Goal: Task Accomplishment & Management: Manage account settings

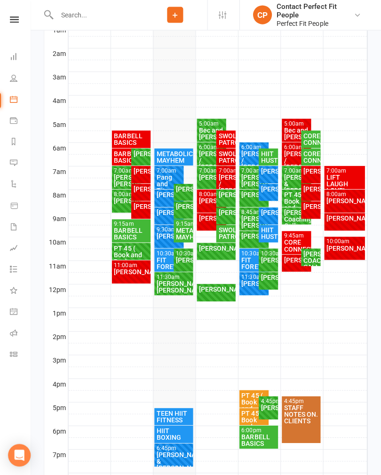
click at [175, 277] on div "11:30am - 12:30pm" at bounding box center [174, 277] width 35 height 6
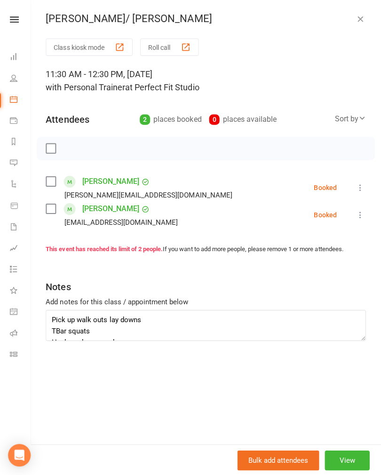
click at [363, 183] on icon at bounding box center [360, 187] width 9 height 9
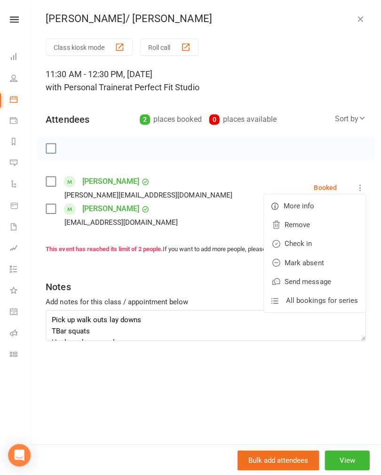
click at [291, 245] on link "Check in" at bounding box center [314, 243] width 101 height 19
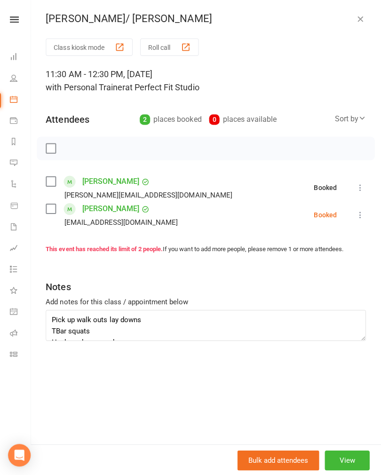
click at [364, 214] on icon at bounding box center [360, 214] width 9 height 9
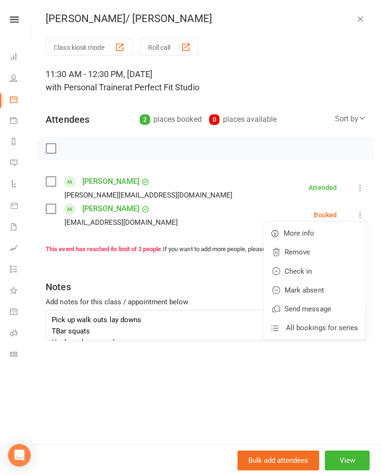
click at [293, 285] on link "Mark absent" at bounding box center [314, 289] width 101 height 19
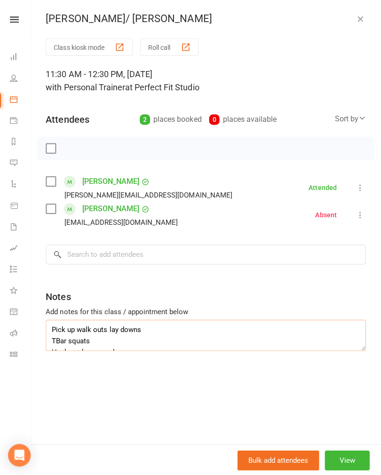
click at [54, 322] on textarea "Pick up walk outs lay downs TBar squats Heel reaches crunch TRX Squat to row BB…" at bounding box center [206, 335] width 319 height 31
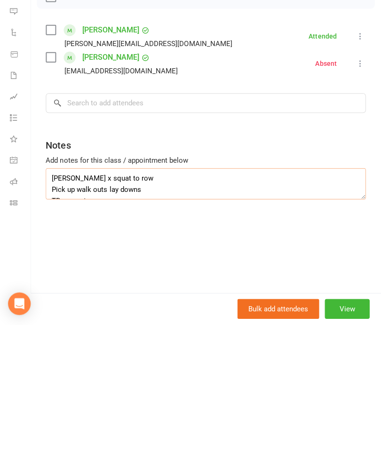
click at [67, 320] on textarea "[PERSON_NAME] x squat to row Pick up walk outs lay downs TBar squats Heel reach…" at bounding box center [206, 335] width 319 height 31
click at [109, 320] on textarea "Trx squat to row Pick up walk outs lay downs TBar squats Heel reaches crunch TR…" at bounding box center [206, 335] width 319 height 31
click at [53, 320] on textarea "Trx squat to row Long handle push downs Rope squat hold rotation Pick up walk o…" at bounding box center [206, 335] width 319 height 31
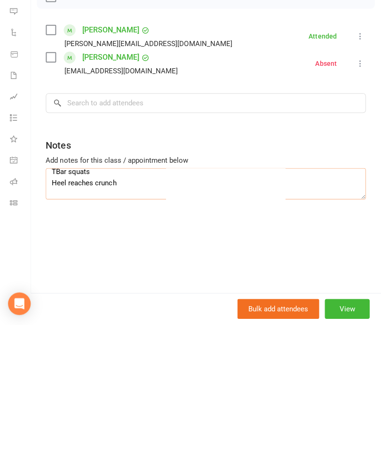
type textarea "Trx squat to row Long handle push downs Rope squat hold rotation Pick up walk o…"
click at [1, 344] on li "Class check-in" at bounding box center [16, 354] width 32 height 21
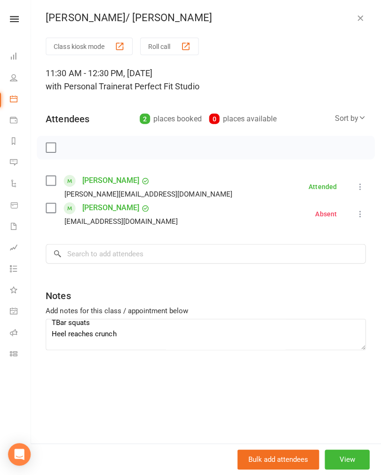
click at [361, 19] on icon "button" at bounding box center [360, 19] width 9 height 9
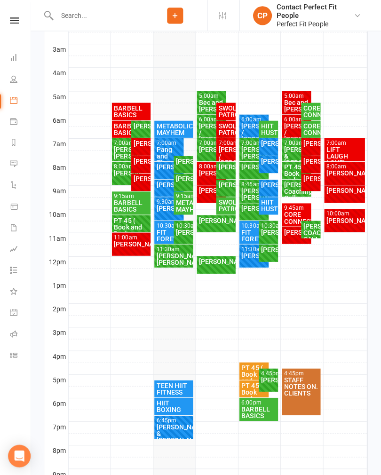
scroll to position [225, 0]
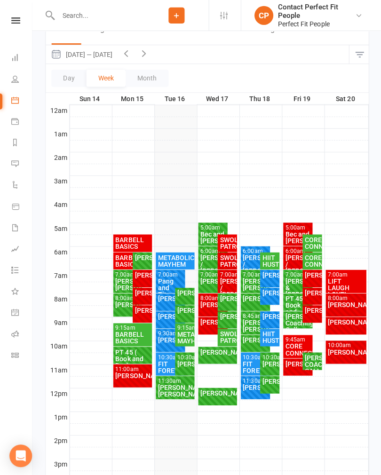
click at [135, 55] on button "button" at bounding box center [126, 54] width 18 height 18
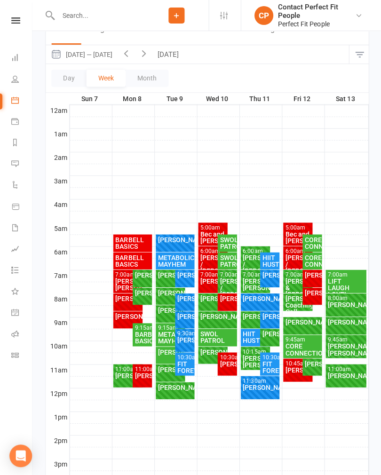
click at [144, 53] on icon "button" at bounding box center [143, 53] width 10 height 10
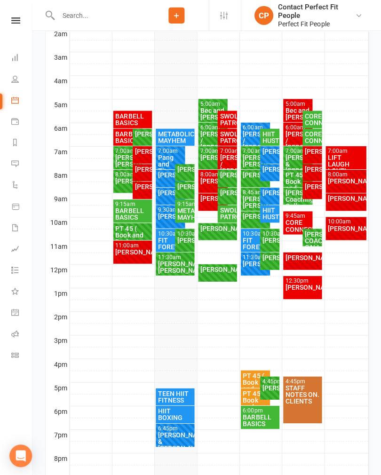
scroll to position [219, 0]
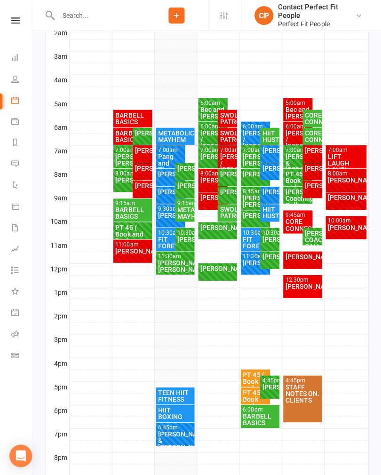
click at [294, 285] on div "[PERSON_NAME]" at bounding box center [301, 285] width 35 height 7
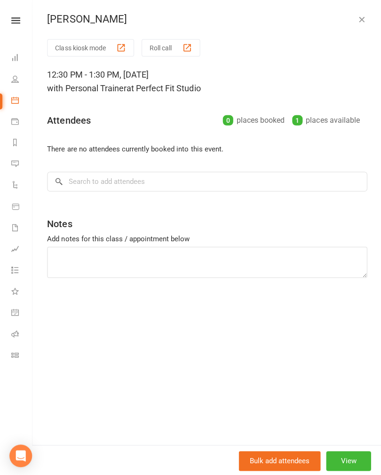
click at [350, 467] on button "View" at bounding box center [347, 460] width 45 height 20
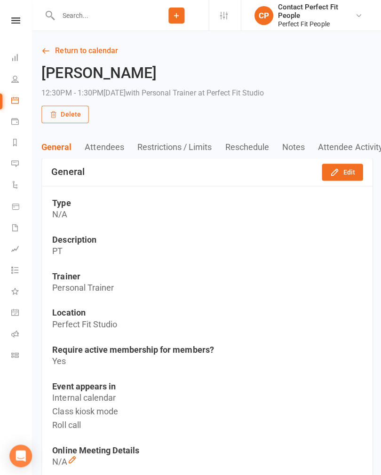
click at [64, 53] on link "Return to calendar" at bounding box center [206, 50] width 330 height 13
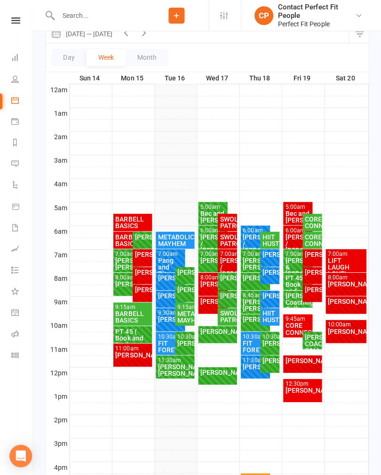
scroll to position [118, 0]
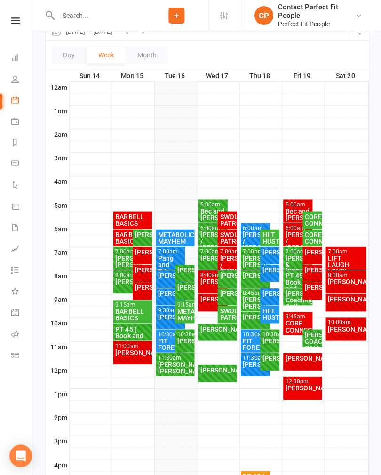
click at [300, 386] on div "[PERSON_NAME]" at bounding box center [301, 387] width 35 height 7
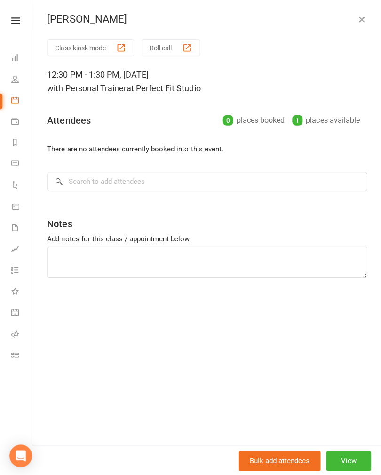
click at [351, 470] on button "View" at bounding box center [347, 460] width 45 height 20
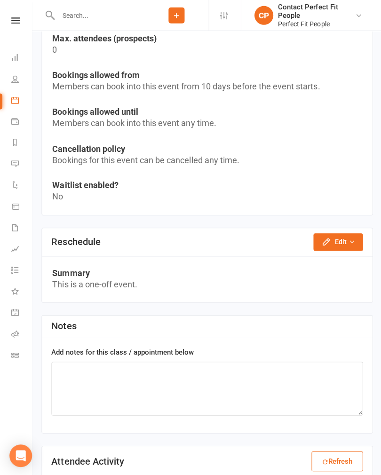
scroll to position [688, 0]
click at [323, 238] on icon "button" at bounding box center [324, 241] width 9 height 9
click at [293, 261] on link "Reschedule this event only" at bounding box center [312, 263] width 99 height 19
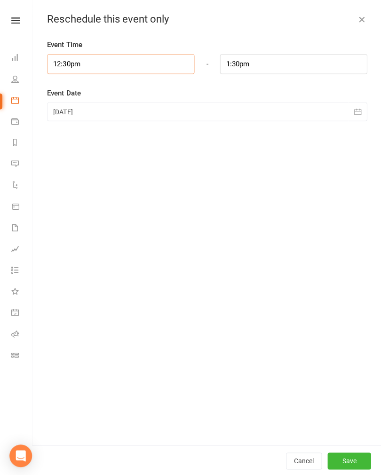
click at [86, 60] on input "12:30pm" at bounding box center [120, 64] width 147 height 20
click at [57, 80] on li "10:45am" at bounding box center [70, 81] width 45 height 14
type input "10:45am"
type input "11:45am"
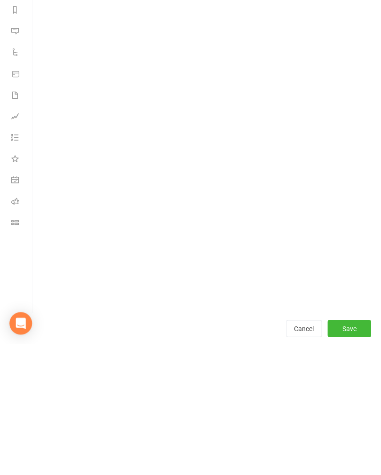
click at [347, 451] on button "Save" at bounding box center [348, 459] width 43 height 17
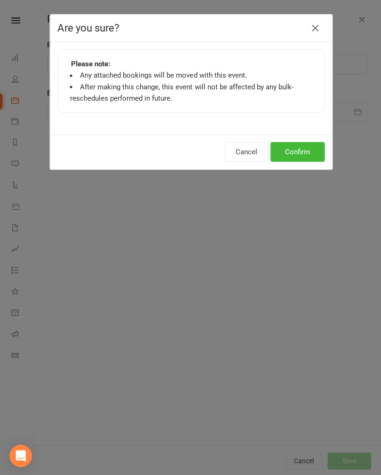
click at [292, 152] on button "Confirm" at bounding box center [297, 152] width 54 height 20
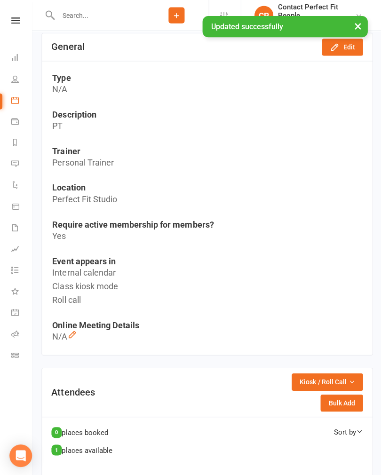
scroll to position [0, 0]
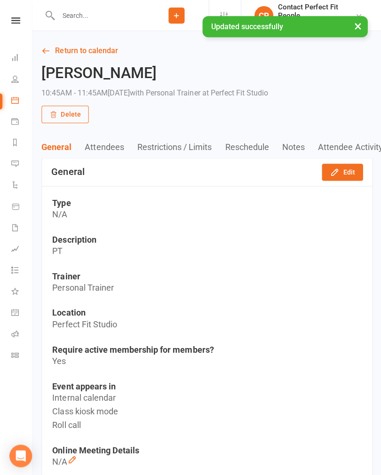
click at [60, 51] on link "Return to calendar" at bounding box center [206, 50] width 330 height 13
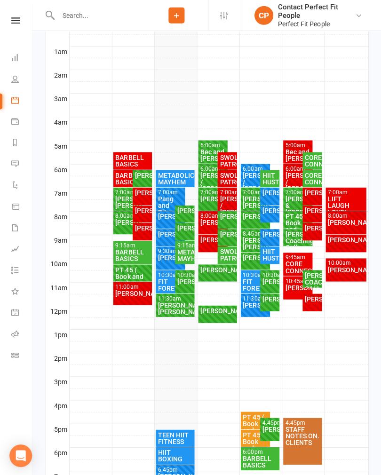
scroll to position [176, 0]
click at [313, 302] on div "[PERSON_NAME]" at bounding box center [312, 298] width 16 height 7
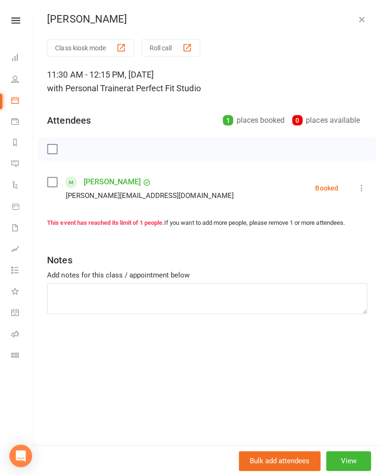
click at [350, 470] on button "View" at bounding box center [347, 460] width 45 height 20
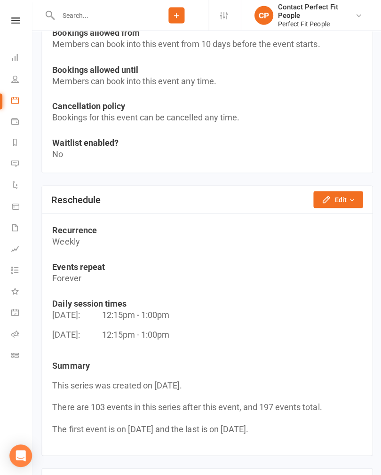
click at [330, 193] on button "Edit" at bounding box center [336, 199] width 49 height 17
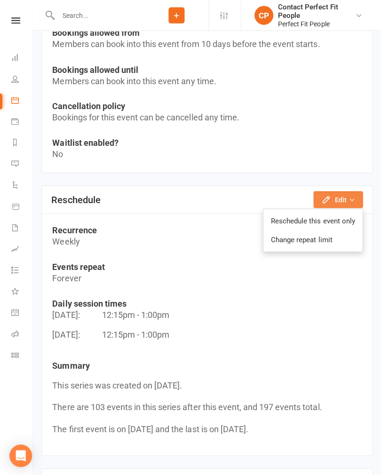
scroll to position [754, 0]
click at [280, 215] on link "Reschedule this event only" at bounding box center [312, 220] width 99 height 19
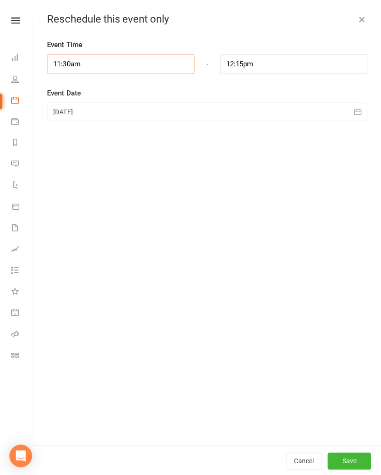
click at [84, 63] on input "11:30am" at bounding box center [120, 64] width 147 height 20
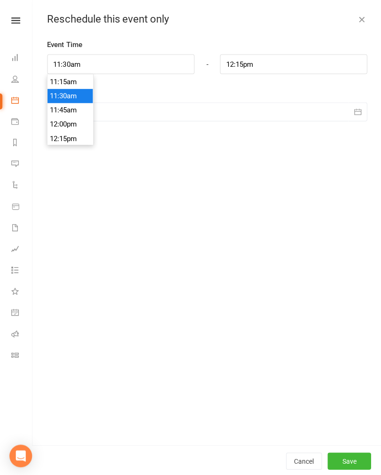
click at [57, 136] on li "12:15pm" at bounding box center [70, 138] width 45 height 14
type input "12:15pm"
type input "1:00pm"
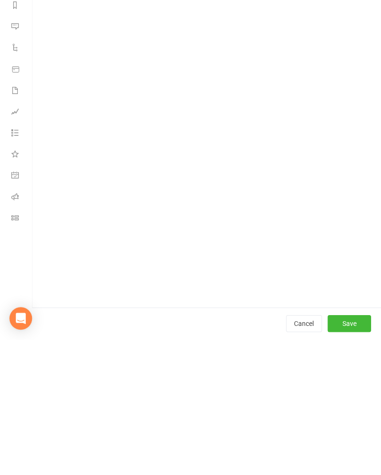
click at [344, 451] on button "Save" at bounding box center [348, 459] width 43 height 17
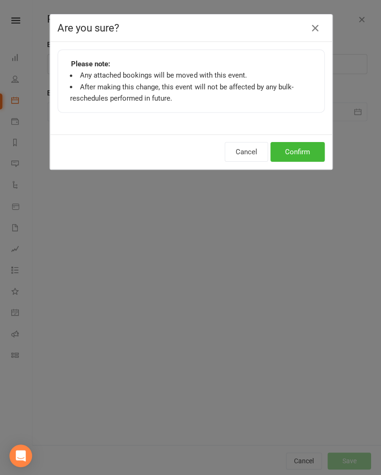
click at [291, 146] on button "Confirm" at bounding box center [297, 152] width 54 height 20
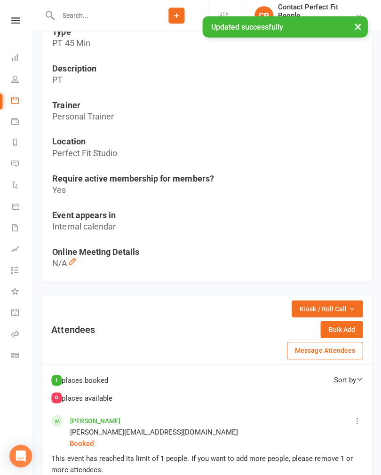
scroll to position [0, 0]
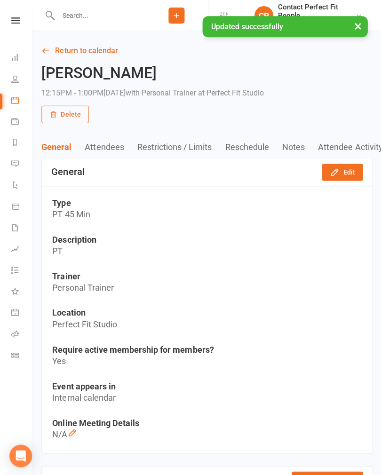
click at [56, 51] on link "Return to calendar" at bounding box center [206, 50] width 330 height 13
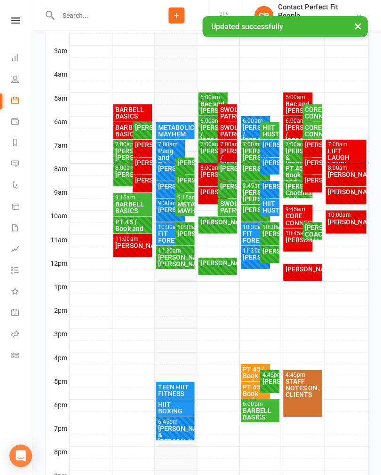
scroll to position [224, 0]
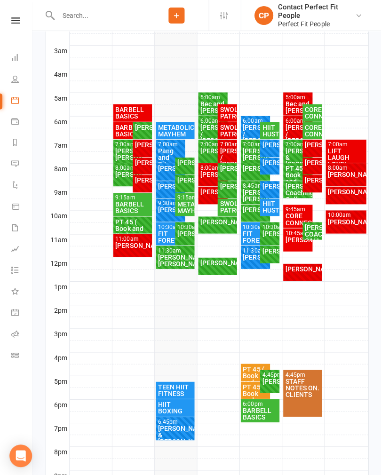
click at [293, 269] on div "[PERSON_NAME]" at bounding box center [301, 268] width 35 height 7
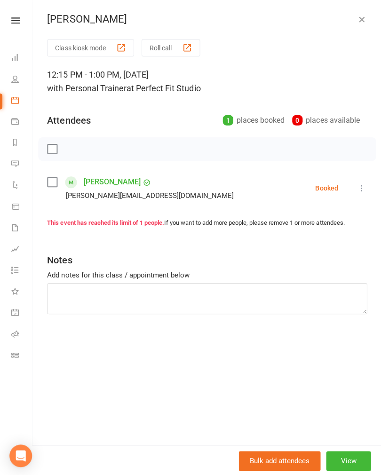
click at [348, 463] on button "View" at bounding box center [347, 460] width 45 height 20
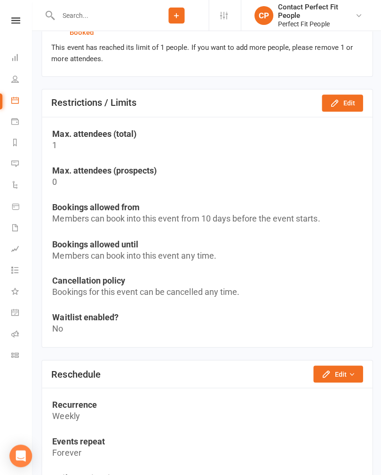
scroll to position [714, 0]
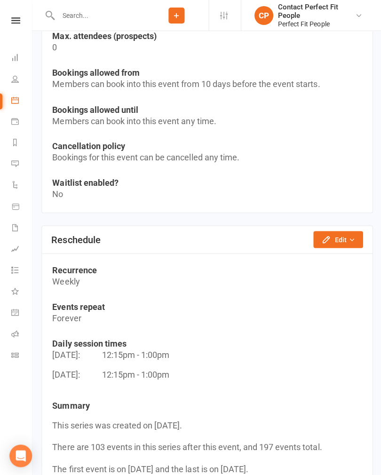
click at [328, 237] on icon "button" at bounding box center [325, 239] width 6 height 6
click at [280, 256] on link "Reschedule this event only" at bounding box center [312, 260] width 99 height 19
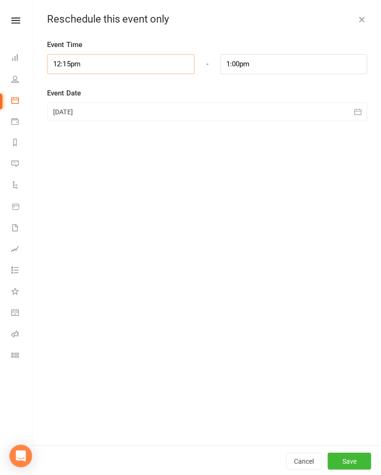
click at [79, 62] on input "12:15pm" at bounding box center [120, 64] width 147 height 20
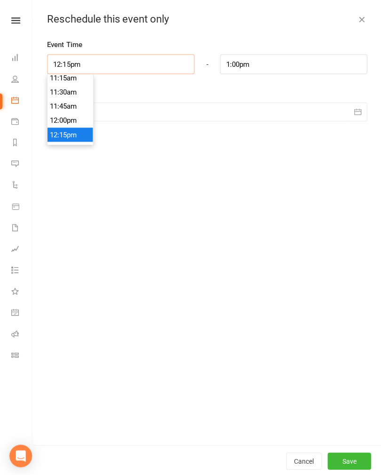
scroll to position [638, 0]
click at [59, 121] on li "12:00pm" at bounding box center [70, 121] width 45 height 14
type input "12:00pm"
type input "12:45pm"
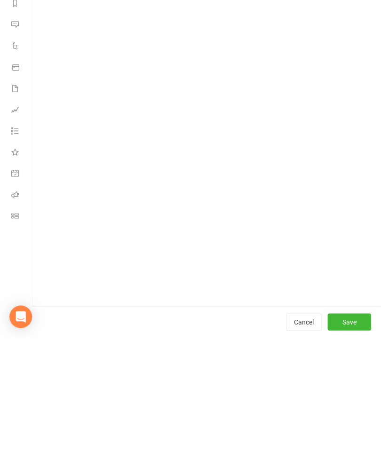
click at [346, 451] on button "Save" at bounding box center [348, 459] width 43 height 17
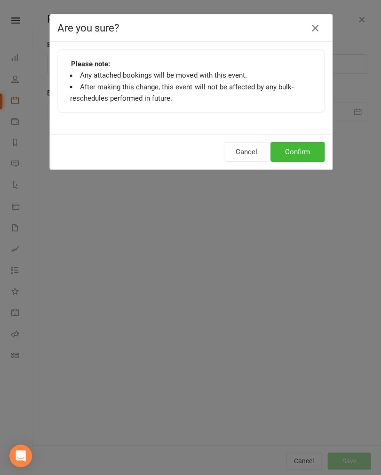
click at [296, 150] on button "Confirm" at bounding box center [297, 152] width 54 height 20
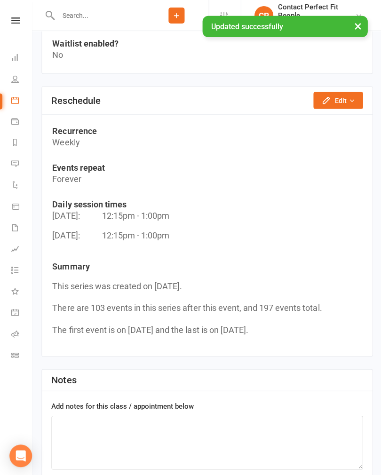
click at [13, 23] on icon at bounding box center [15, 20] width 9 height 6
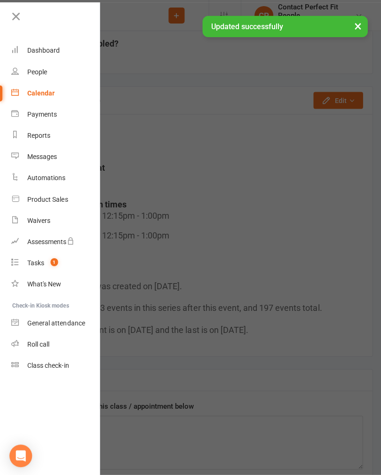
click at [16, 17] on icon at bounding box center [15, 16] width 13 height 13
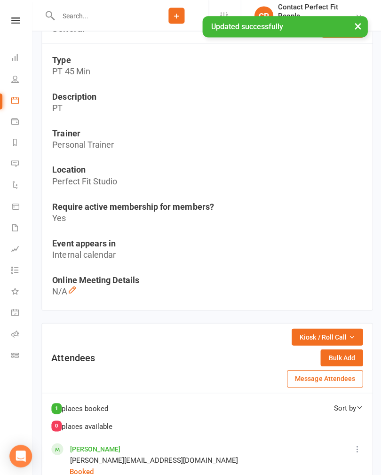
scroll to position [0, 0]
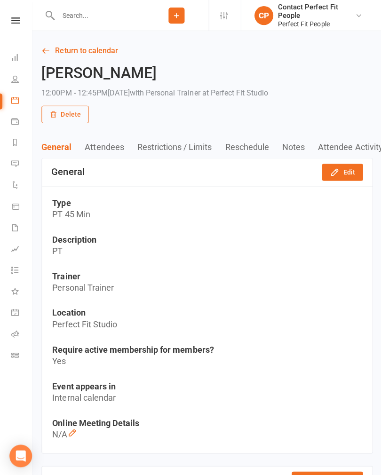
click at [74, 53] on link "Return to calendar" at bounding box center [206, 50] width 330 height 13
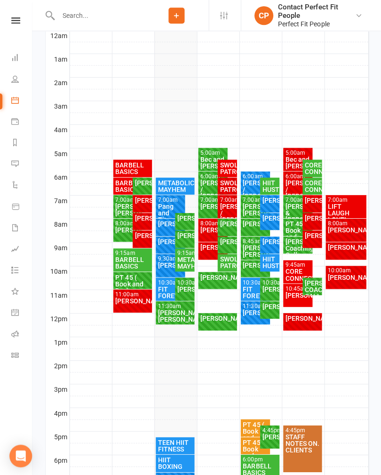
scroll to position [172, 0]
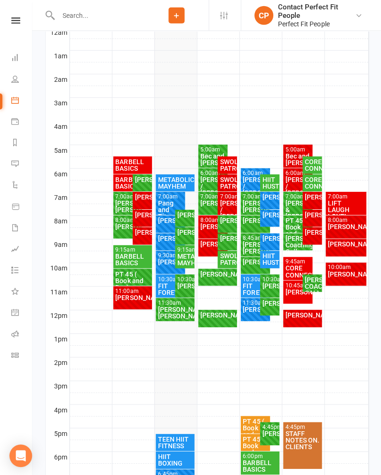
click at [177, 233] on div "[PERSON_NAME]" at bounding box center [184, 232] width 16 height 7
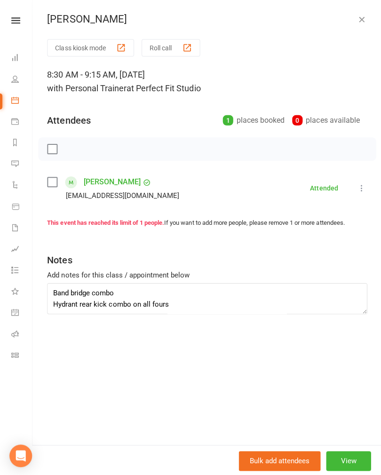
scroll to position [124, 0]
click at [361, 21] on icon "button" at bounding box center [360, 19] width 9 height 9
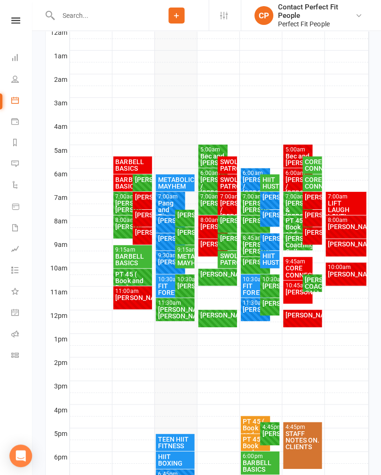
click at [187, 282] on div "[PERSON_NAME]" at bounding box center [184, 285] width 16 height 7
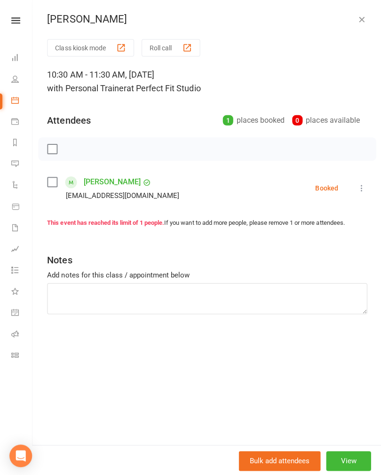
click at [364, 189] on icon at bounding box center [360, 187] width 9 height 9
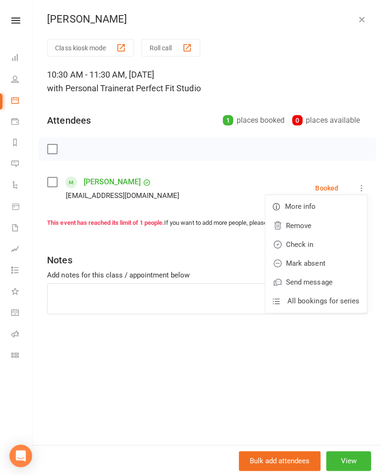
click at [293, 243] on link "Check in" at bounding box center [314, 243] width 101 height 19
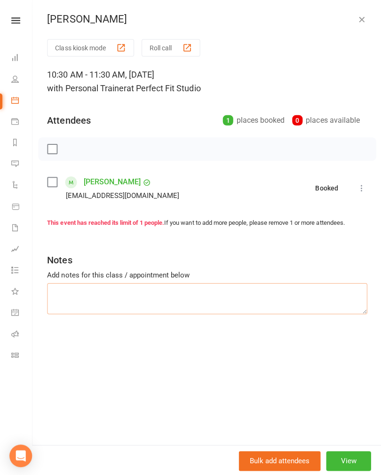
click at [70, 294] on textarea at bounding box center [206, 297] width 319 height 31
click at [50, 285] on textarea "Bb 1 rep [PERSON_NAME] 50 but 47.5 is better" at bounding box center [206, 297] width 319 height 31
click at [59, 299] on textarea "Ball toss Band compressions Rear thero fly Bb 1 rep [PERSON_NAME] 50 but 47.5 i…" at bounding box center [206, 297] width 319 height 31
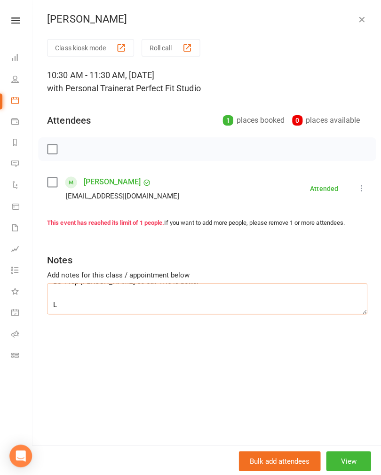
scroll to position [63, 0]
click at [54, 309] on textarea "Ball toss Band compressions Rear thero fly Bb 1 rep [PERSON_NAME] 50 but 47.5 i…" at bounding box center [206, 297] width 319 height 31
click at [112, 303] on textarea "Ball toss Band compressions Rear thero fly Bb 1 rep [PERSON_NAME] 50 but 47.5 i…" at bounding box center [206, 297] width 319 height 31
type textarea "Ball toss Band compressions Rear thero fly Bb 1 rep [PERSON_NAME] 50 but 47.5 i…"
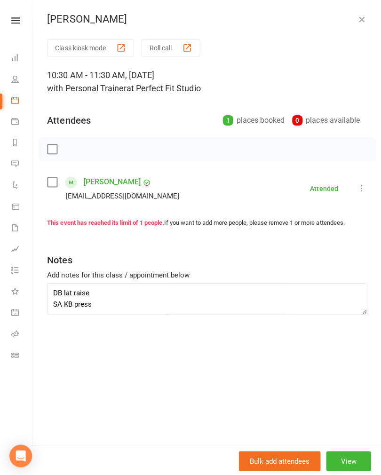
click at [360, 18] on icon "button" at bounding box center [360, 19] width 9 height 9
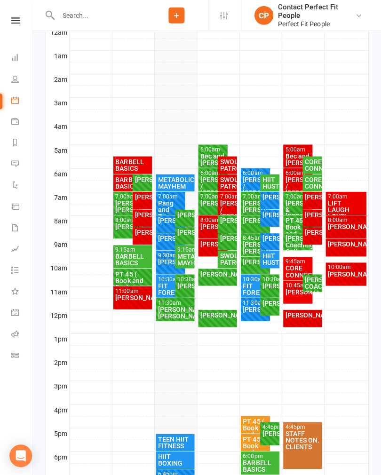
scroll to position [172, 0]
click at [187, 287] on div "[PERSON_NAME]" at bounding box center [184, 285] width 16 height 7
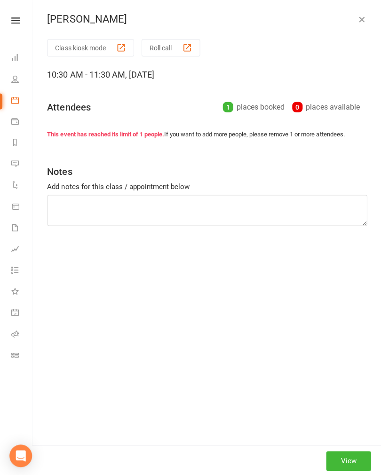
type textarea "Ball toss Band compressions Rear thero fly Bb 1 rep [PERSON_NAME] 50 but 47.5 i…"
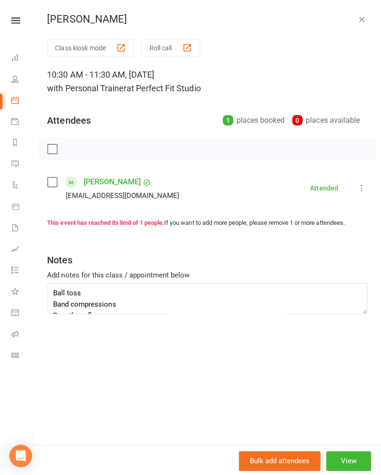
click at [366, 15] on button "button" at bounding box center [360, 19] width 11 height 11
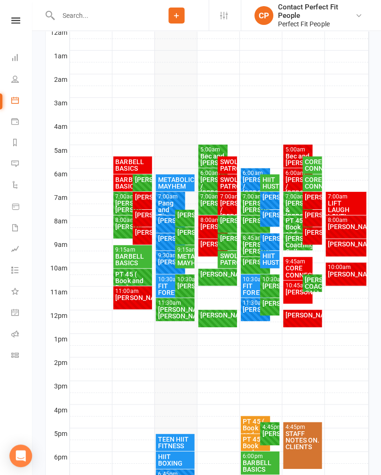
click at [176, 296] on div "10:30am - 11:30am [PERSON_NAME] FULL" at bounding box center [184, 285] width 19 height 23
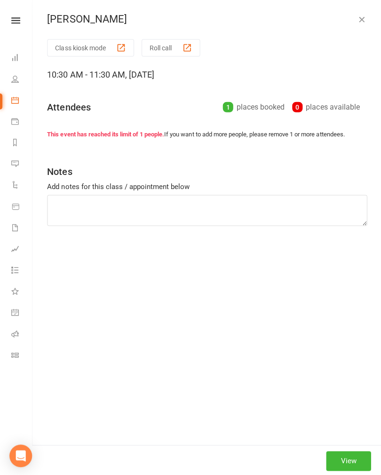
type textarea "Ball toss Band compressions Rear thero fly Bb 1 rep [PERSON_NAME] 50 but 47.5 i…"
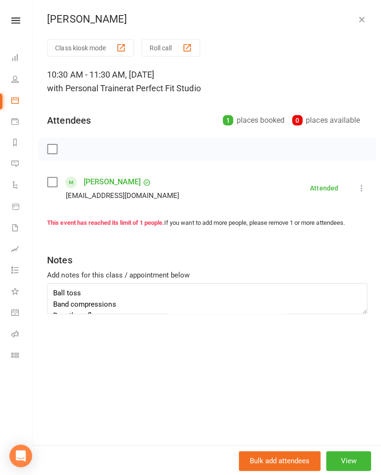
click at [362, 24] on icon "button" at bounding box center [360, 19] width 9 height 9
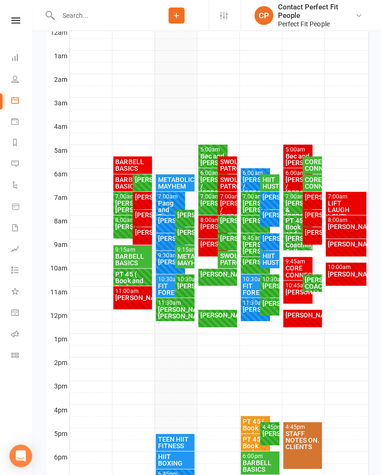
click at [176, 307] on div "[PERSON_NAME]/ [PERSON_NAME]" at bounding box center [174, 311] width 35 height 13
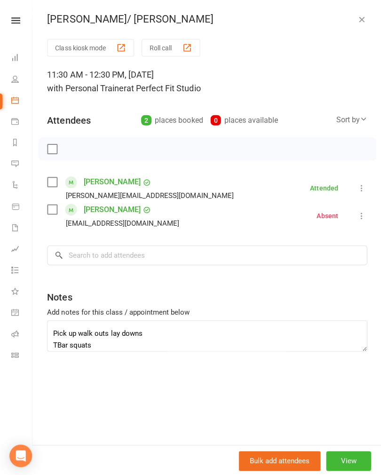
scroll to position [43, 0]
click at [121, 331] on textarea "Trx squat to row Long handle push downs Rope squat hold rotation Pick up walk o…" at bounding box center [206, 335] width 319 height 31
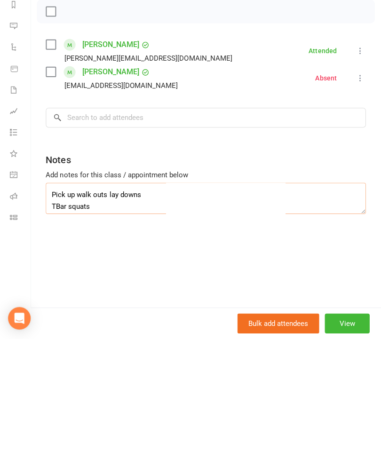
click at [150, 320] on textarea "Trx squat to row Long handle push downs Rope squat hold rotation Pick up walk o…" at bounding box center [206, 335] width 319 height 31
click at [96, 320] on textarea "Trx squat to row Long handle push downs Rope squat hold rotation Pick up walk o…" at bounding box center [206, 335] width 319 height 31
click at [127, 320] on textarea "Trx squat to row Long handle push downs Rope squat hold rotation Pick up walk o…" at bounding box center [206, 335] width 319 height 31
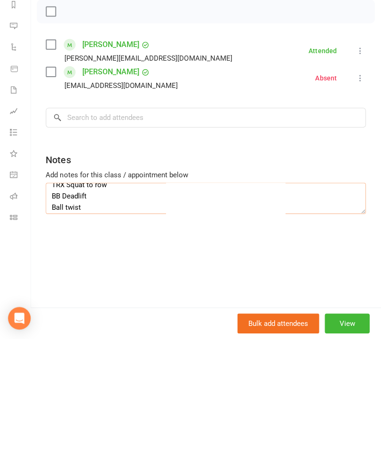
click at [87, 320] on textarea "Trx squat to row Long handle push downs Rope squat hold rotation Pick up walk o…" at bounding box center [206, 335] width 319 height 31
click at [69, 320] on textarea "Trx squat to row Long handle push downs Rope squat hold rotation Pick up walk o…" at bounding box center [206, 335] width 319 height 31
click at [122, 320] on textarea "Trx squat to row Long handle push downs Rope squat hold rotation Pick up walk o…" at bounding box center [206, 335] width 319 height 31
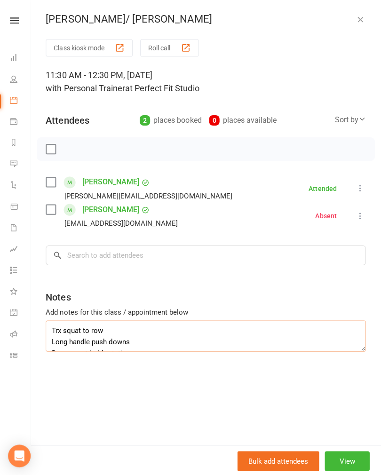
scroll to position [65, 0]
type textarea "Trx squat to row Long handle push downs Rope squat hold rotation Pick up walk o…"
click at [362, 22] on icon "button" at bounding box center [360, 19] width 9 height 9
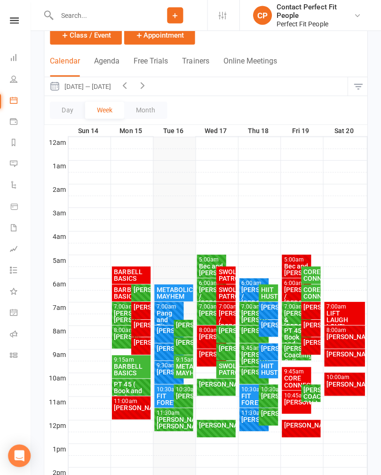
scroll to position [63, 0]
click at [145, 87] on icon "button" at bounding box center [143, 85] width 10 height 10
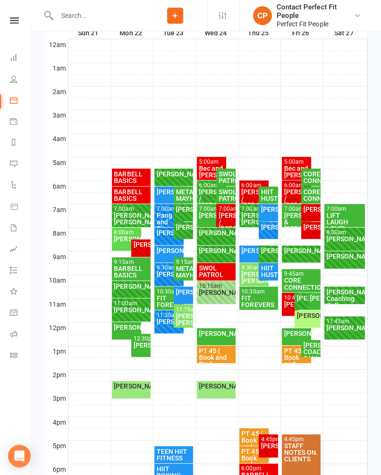
scroll to position [166, 0]
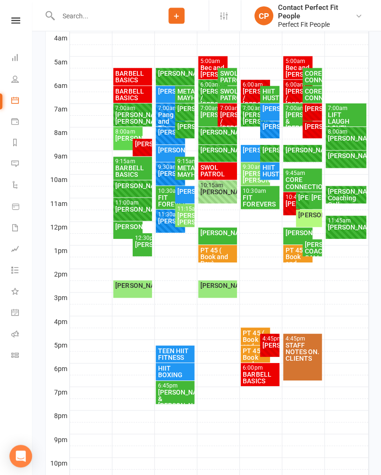
click at [169, 392] on div "[PERSON_NAME] & [PERSON_NAME]" at bounding box center [174, 398] width 35 height 20
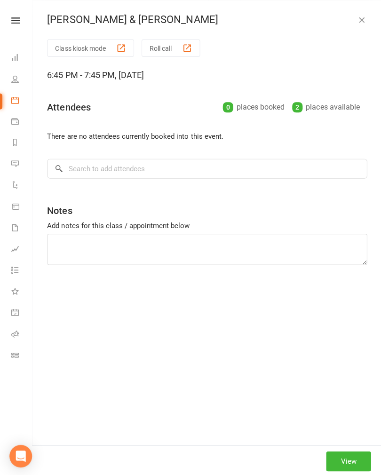
scroll to position [261, 0]
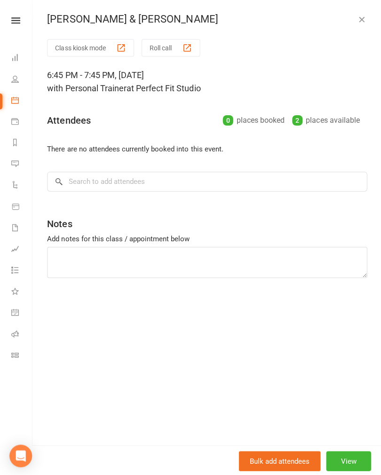
click at [344, 470] on button "View" at bounding box center [347, 460] width 45 height 20
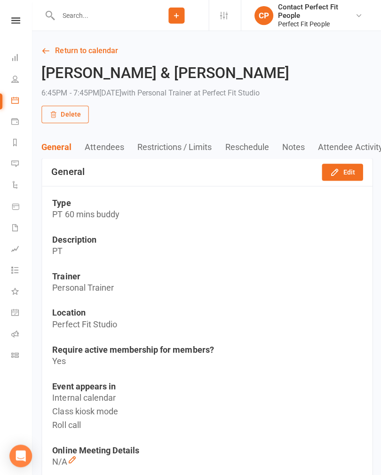
click at [342, 172] on button "Edit" at bounding box center [341, 171] width 41 height 17
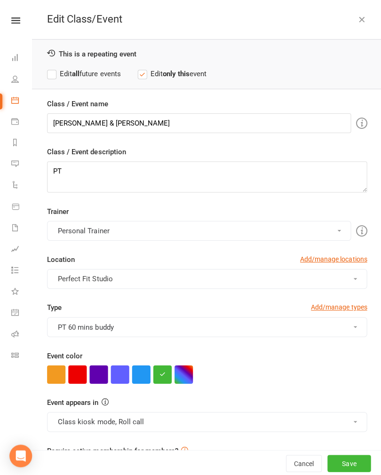
click at [128, 373] on button "button" at bounding box center [120, 373] width 18 height 18
click at [139, 381] on button "button" at bounding box center [141, 373] width 18 height 18
click at [336, 469] on button "Save" at bounding box center [348, 462] width 43 height 17
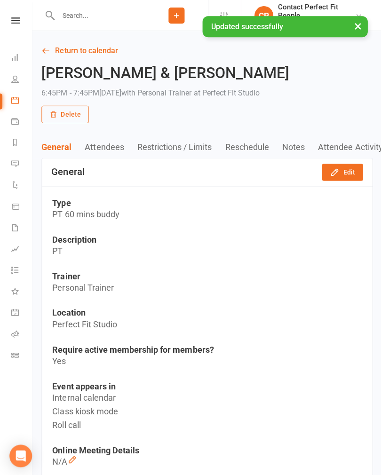
click at [55, 51] on link "Return to calendar" at bounding box center [206, 50] width 330 height 13
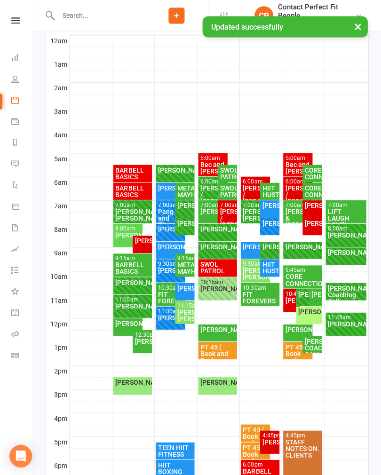
scroll to position [207, 0]
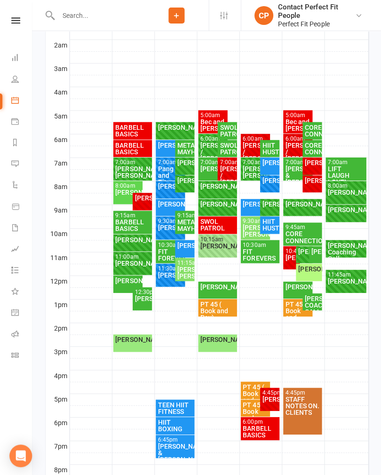
click at [1, 475] on nav "Clubworx Dashboard People Calendar Payments Reports Messages Automations Produc…" at bounding box center [16, 239] width 32 height 475
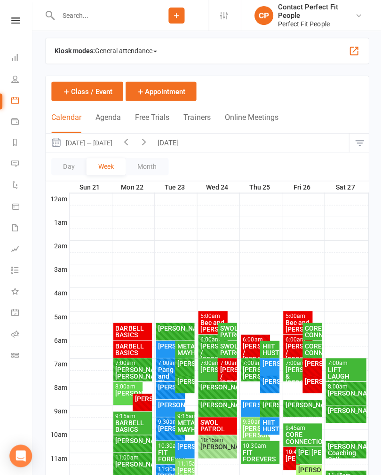
scroll to position [8, 0]
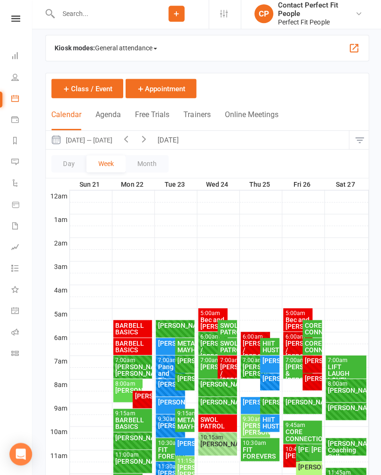
click at [170, 141] on button "[DATE]" at bounding box center [168, 141] width 33 height 18
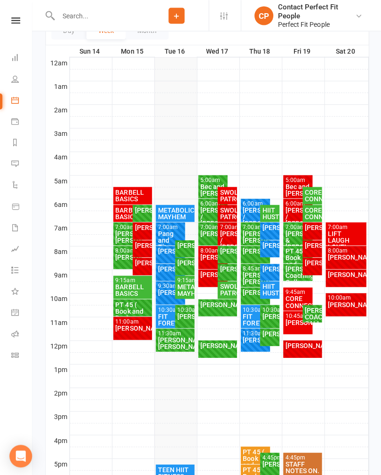
scroll to position [148, 0]
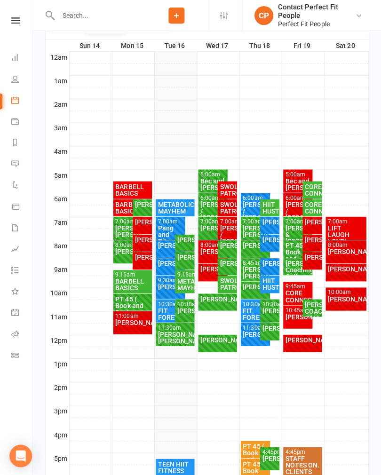
click at [288, 314] on div "[PERSON_NAME]" at bounding box center [297, 315] width 26 height 7
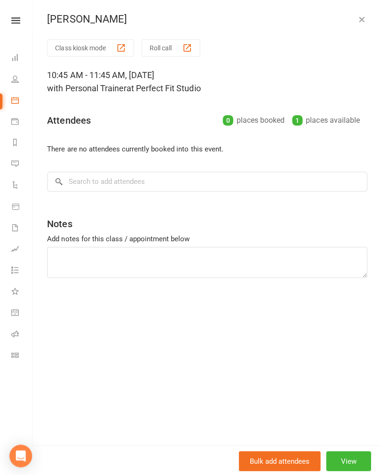
click at [362, 23] on icon "button" at bounding box center [360, 19] width 9 height 9
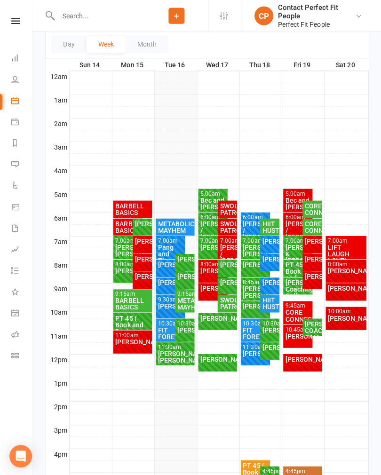
scroll to position [128, 0]
click at [216, 322] on div "[PERSON_NAME] FULL" at bounding box center [217, 320] width 39 height 17
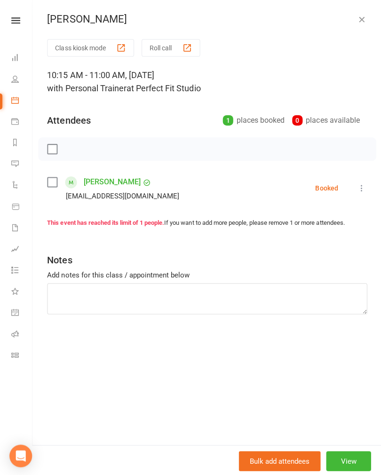
click at [357, 20] on icon "button" at bounding box center [360, 19] width 9 height 9
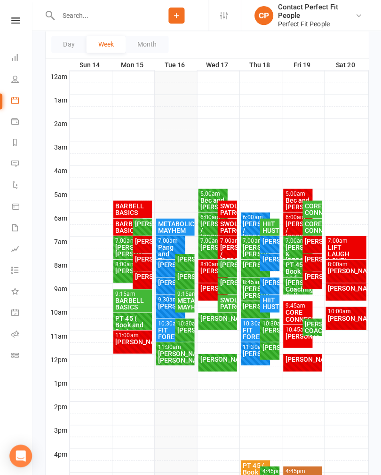
click at [211, 361] on div "[PERSON_NAME]" at bounding box center [217, 358] width 35 height 7
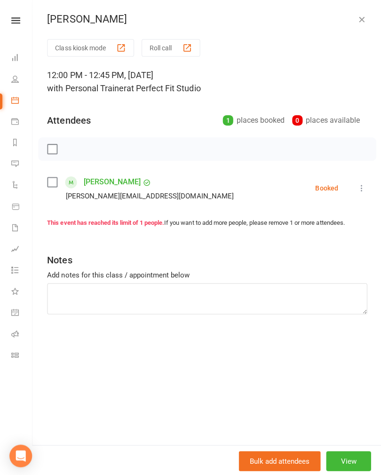
click at [357, 23] on icon "button" at bounding box center [360, 19] width 9 height 9
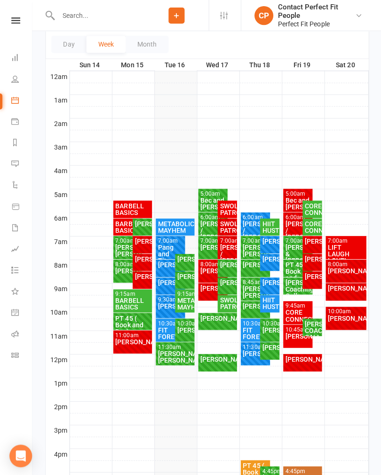
scroll to position [142, 0]
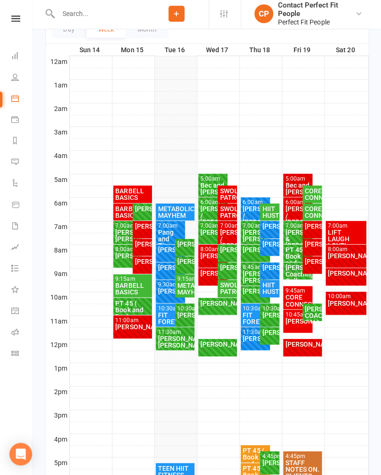
click at [41, 413] on div "Class kiosk mode Member self check-in Roll call kiosk mode Staff check-in for m…" at bounding box center [206, 262] width 349 height 746
